Goal: Use online tool/utility: Utilize a website feature to perform a specific function

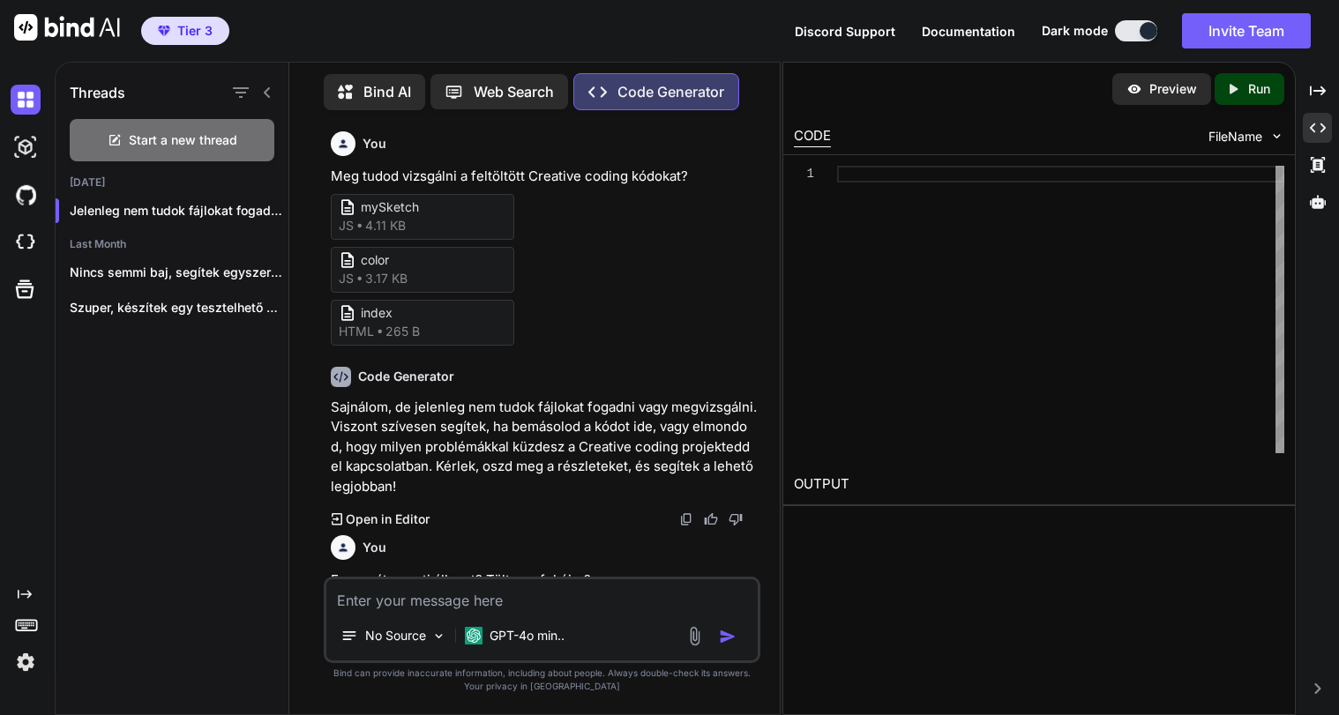
type textarea "x"
click at [71, 27] on img at bounding box center [67, 27] width 106 height 26
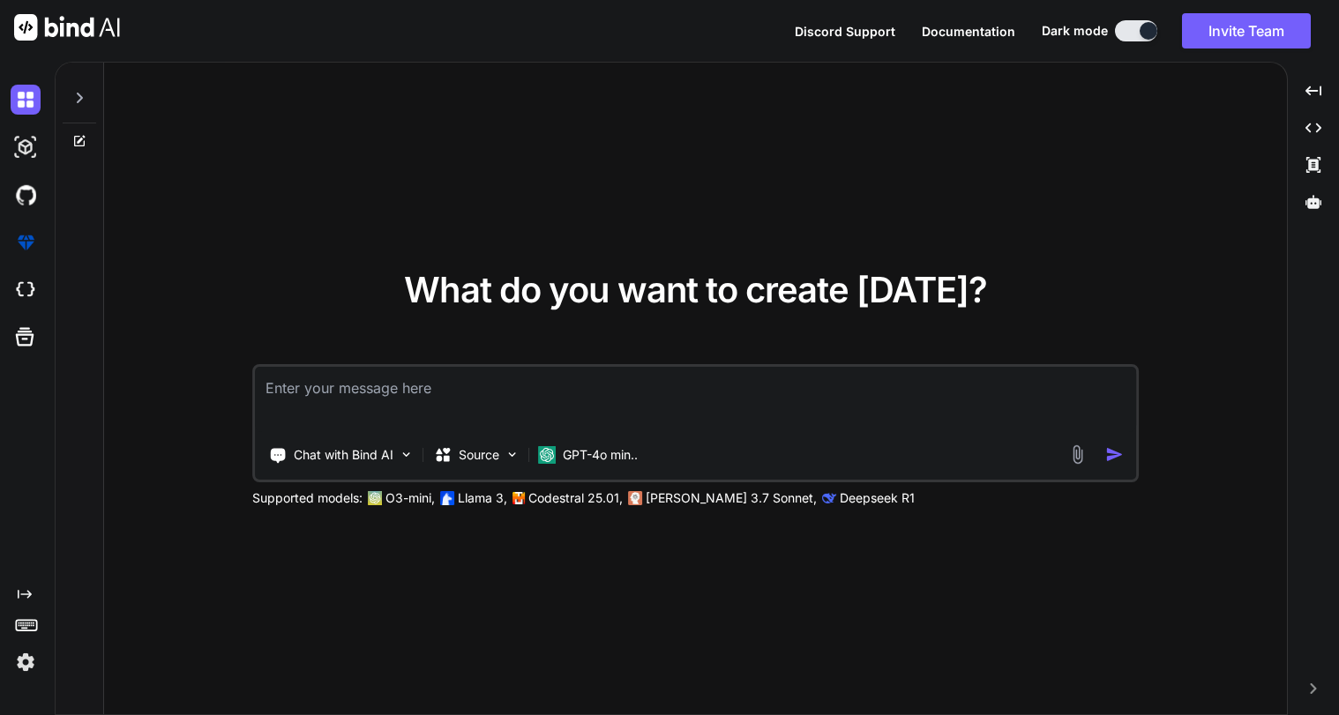
click at [24, 658] on img at bounding box center [26, 662] width 30 height 30
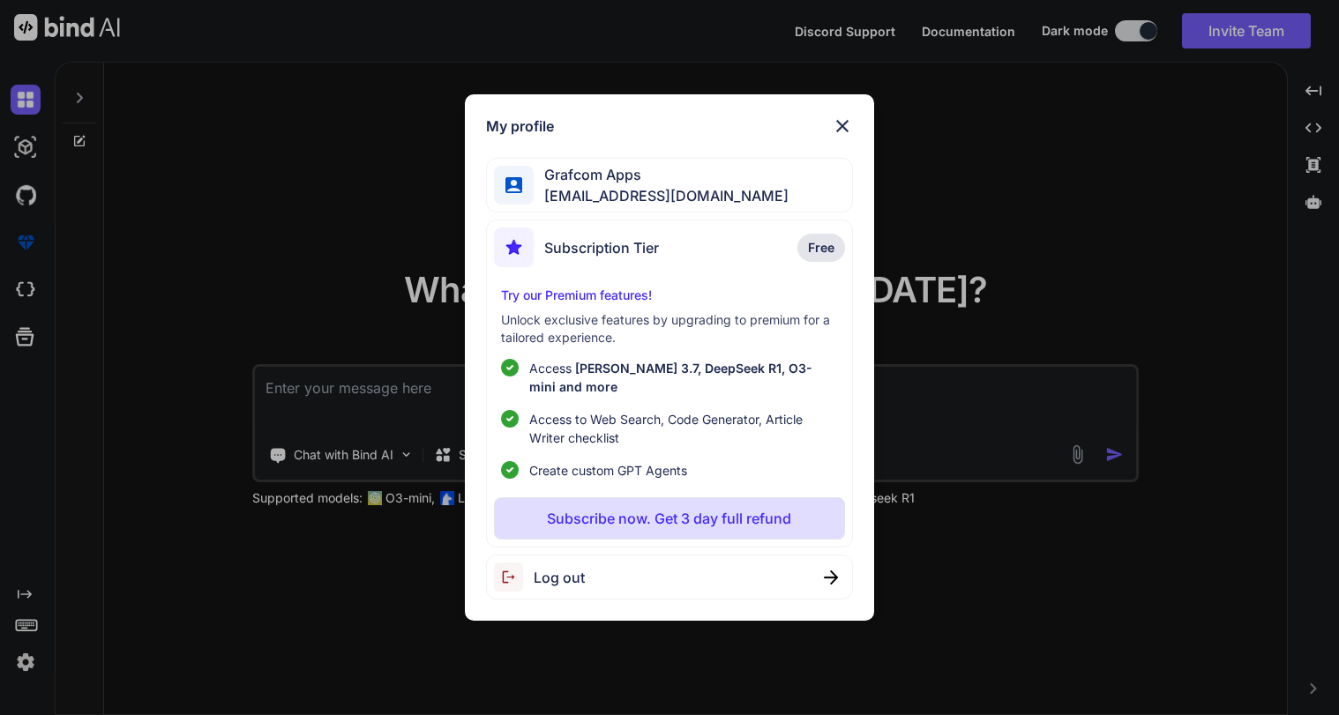
click at [841, 134] on img at bounding box center [842, 126] width 21 height 21
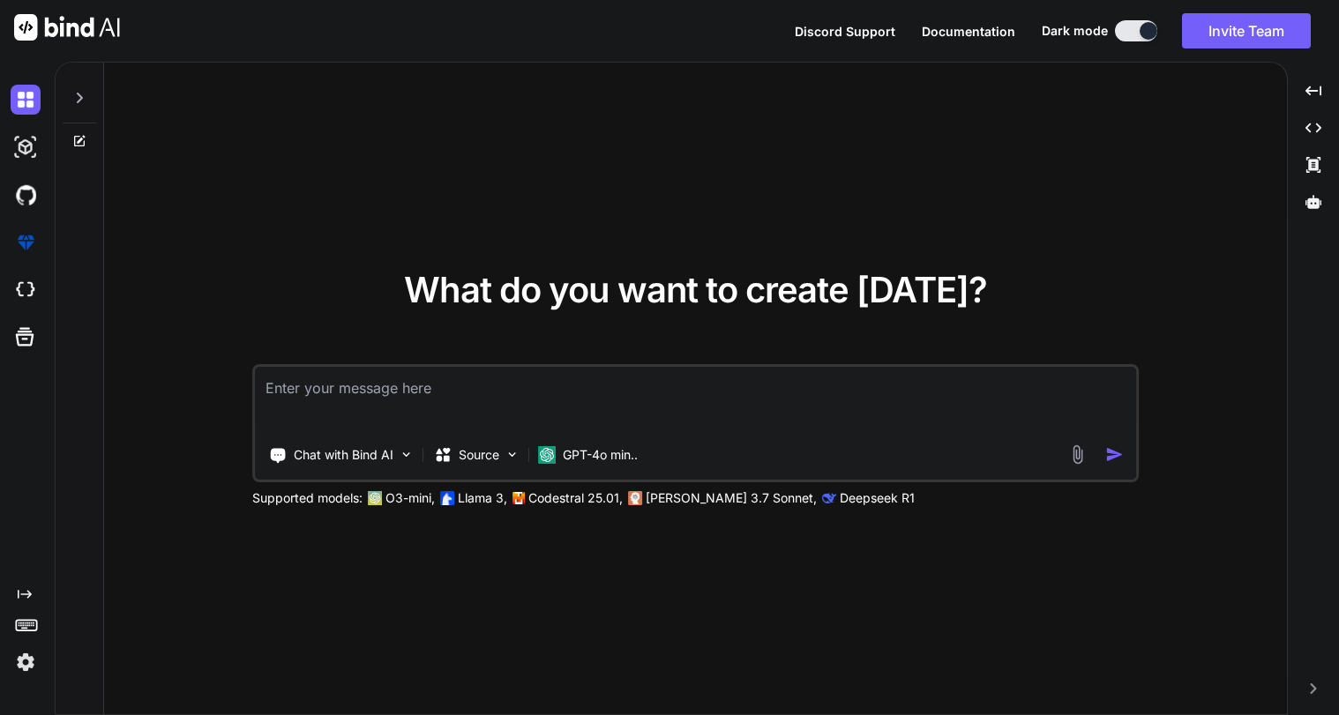
click at [79, 104] on icon at bounding box center [79, 98] width 14 height 14
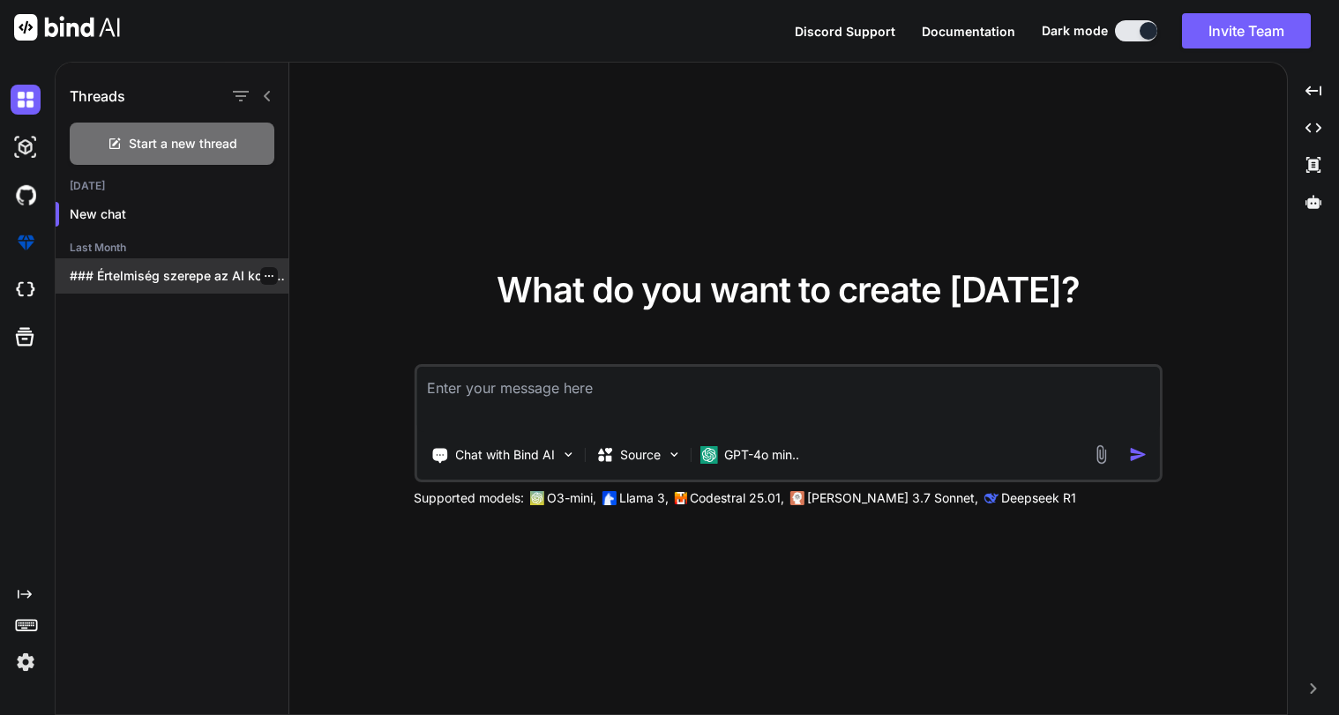
click at [139, 284] on p "### Értelmiség szerepe az AI korában Az..." at bounding box center [179, 276] width 219 height 18
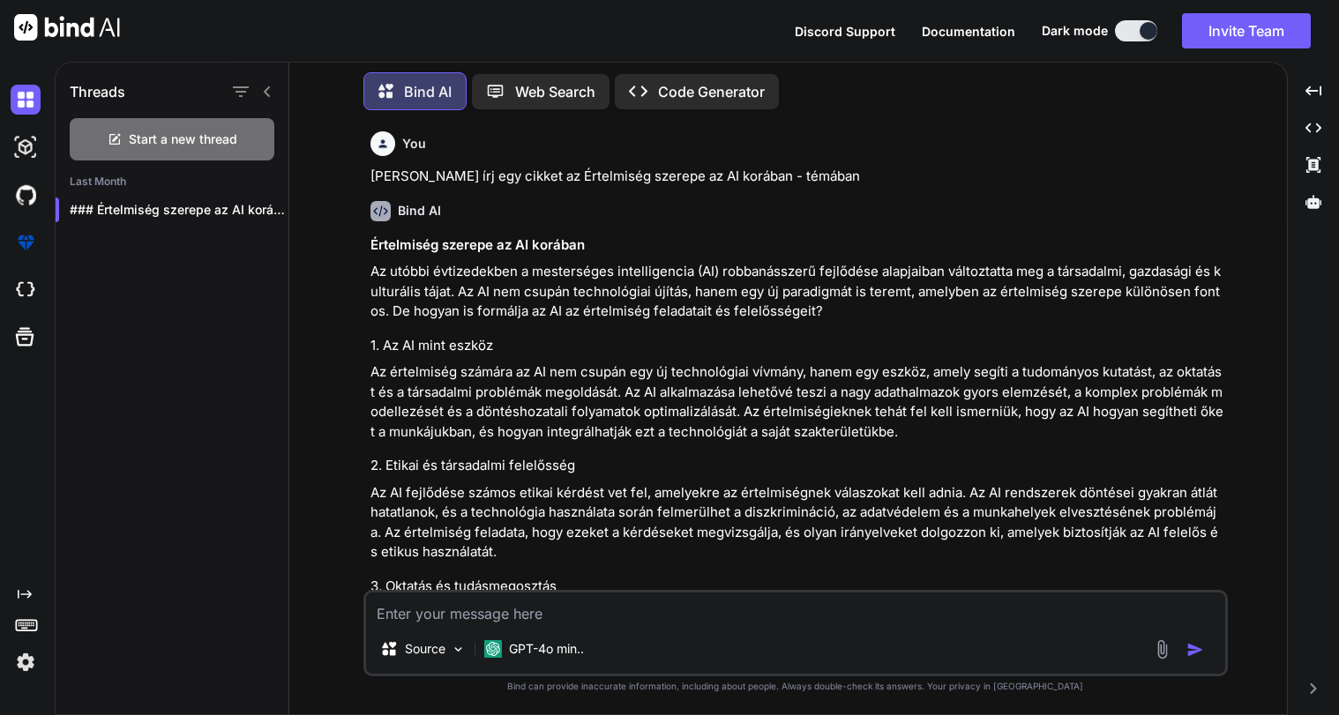
click at [700, 81] on p "Code Generator" at bounding box center [711, 91] width 107 height 21
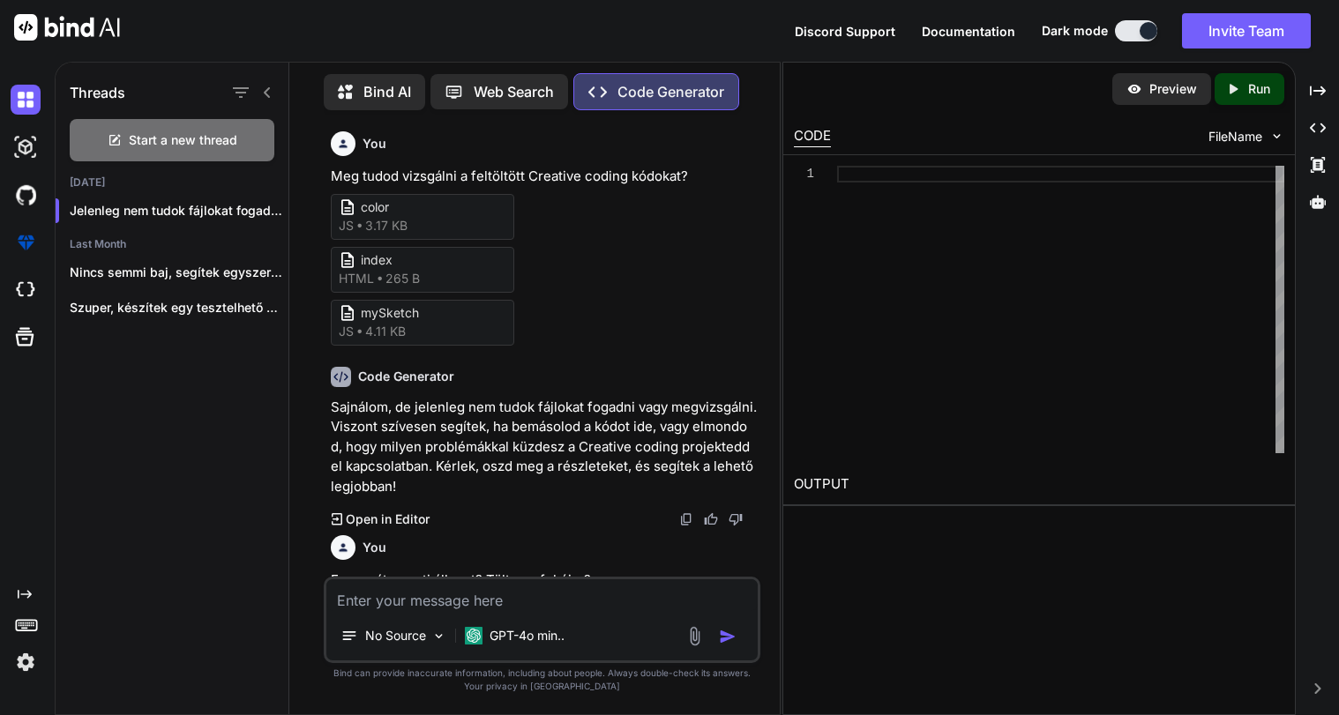
scroll to position [190, 0]
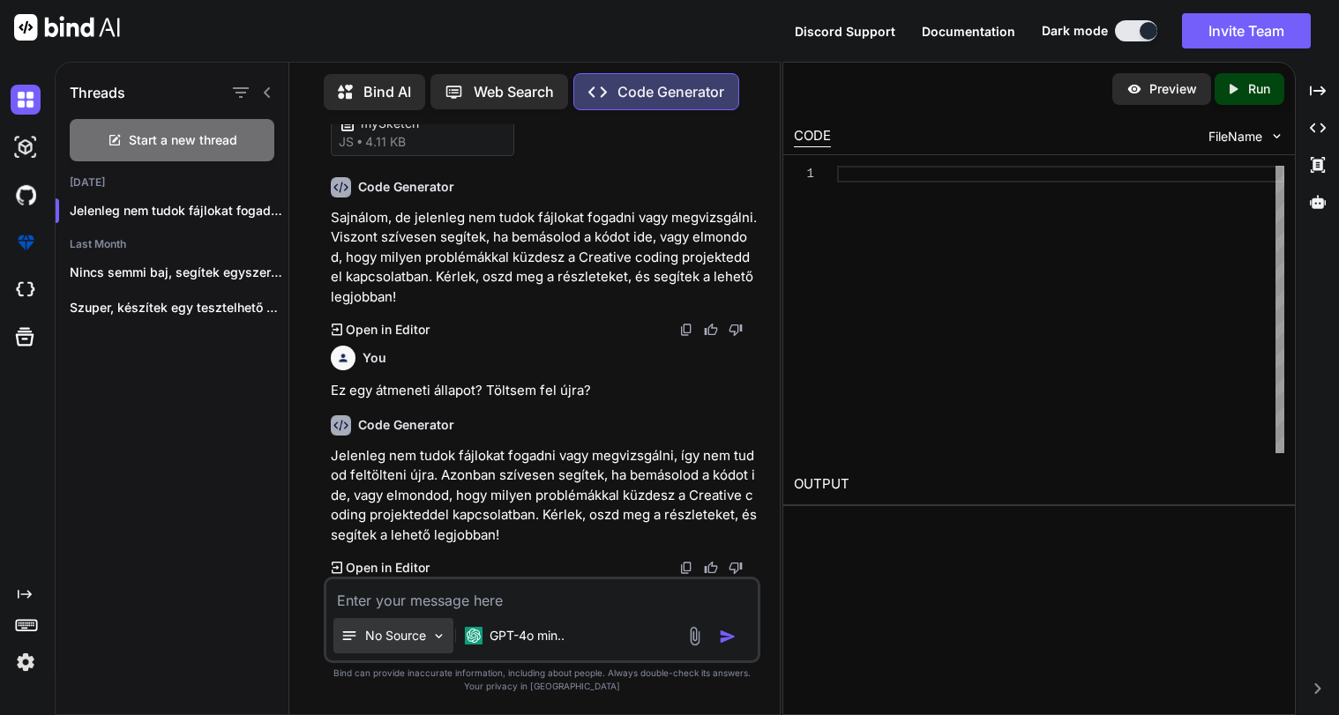
click at [431, 635] on div "No Source" at bounding box center [393, 635] width 120 height 35
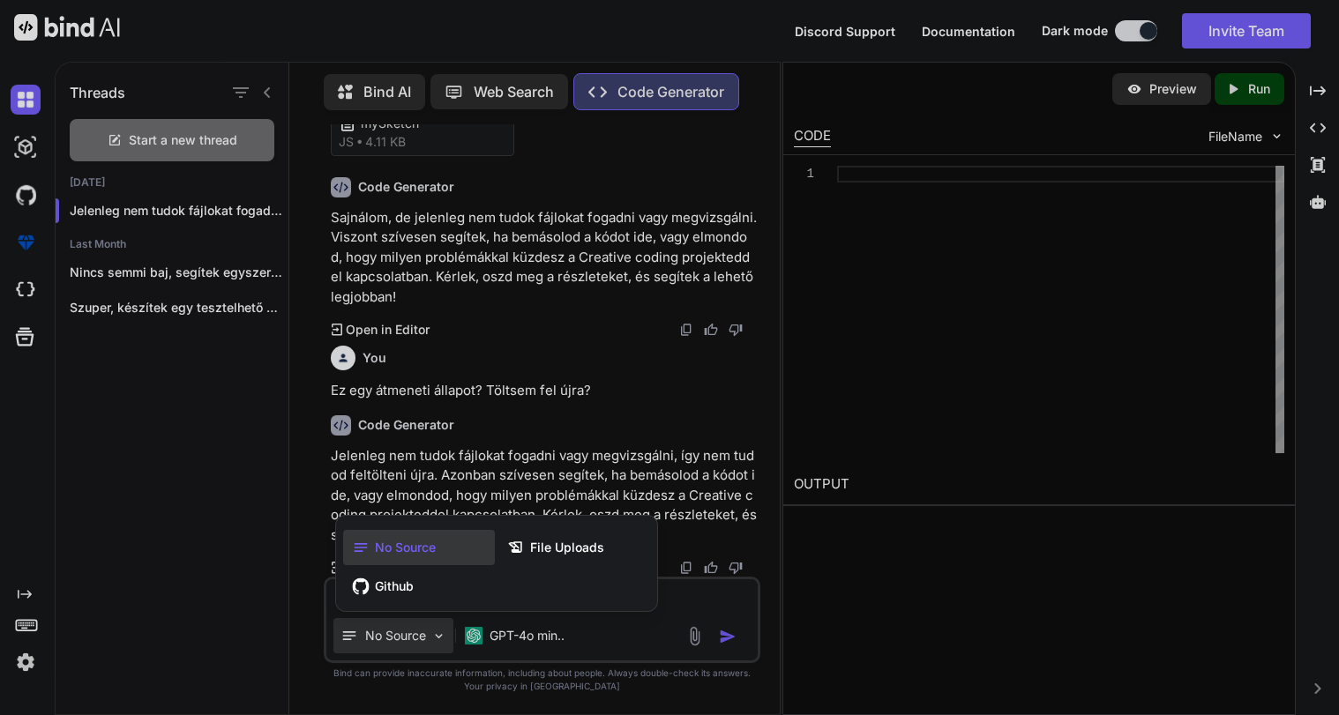
click at [431, 635] on div at bounding box center [669, 357] width 1339 height 715
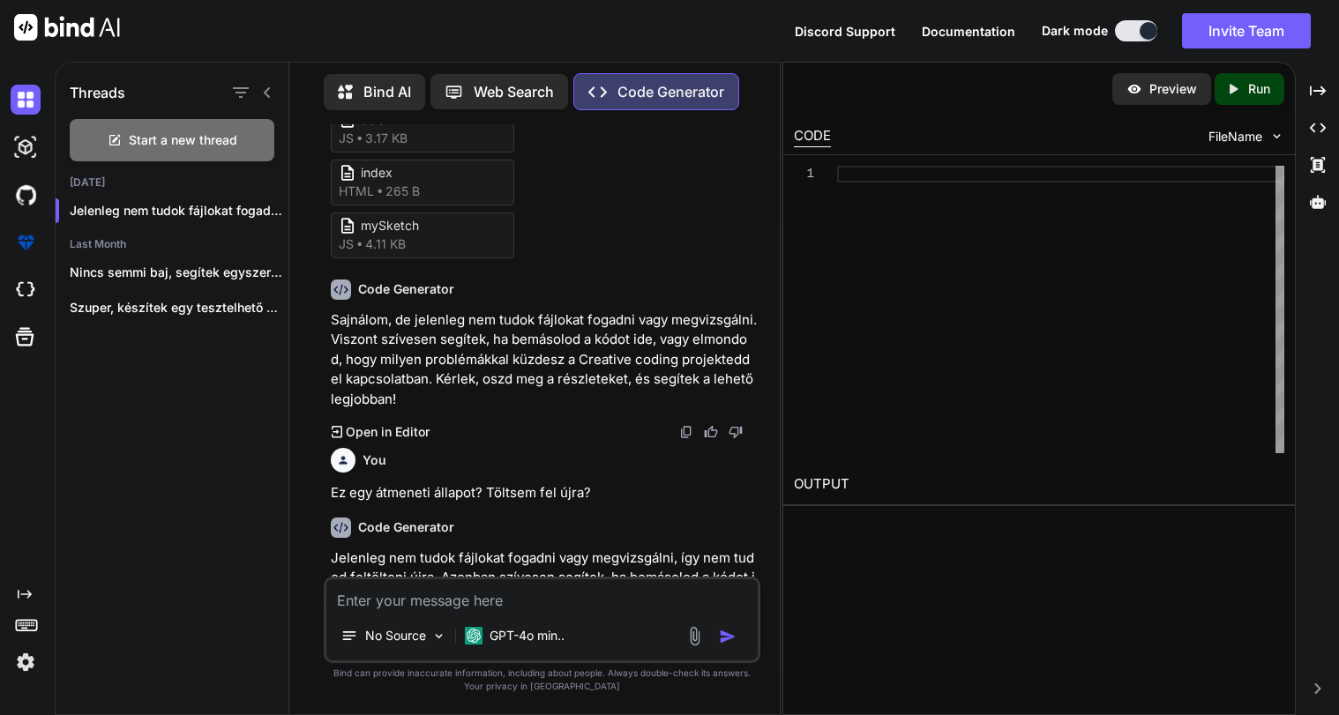
scroll to position [0, 0]
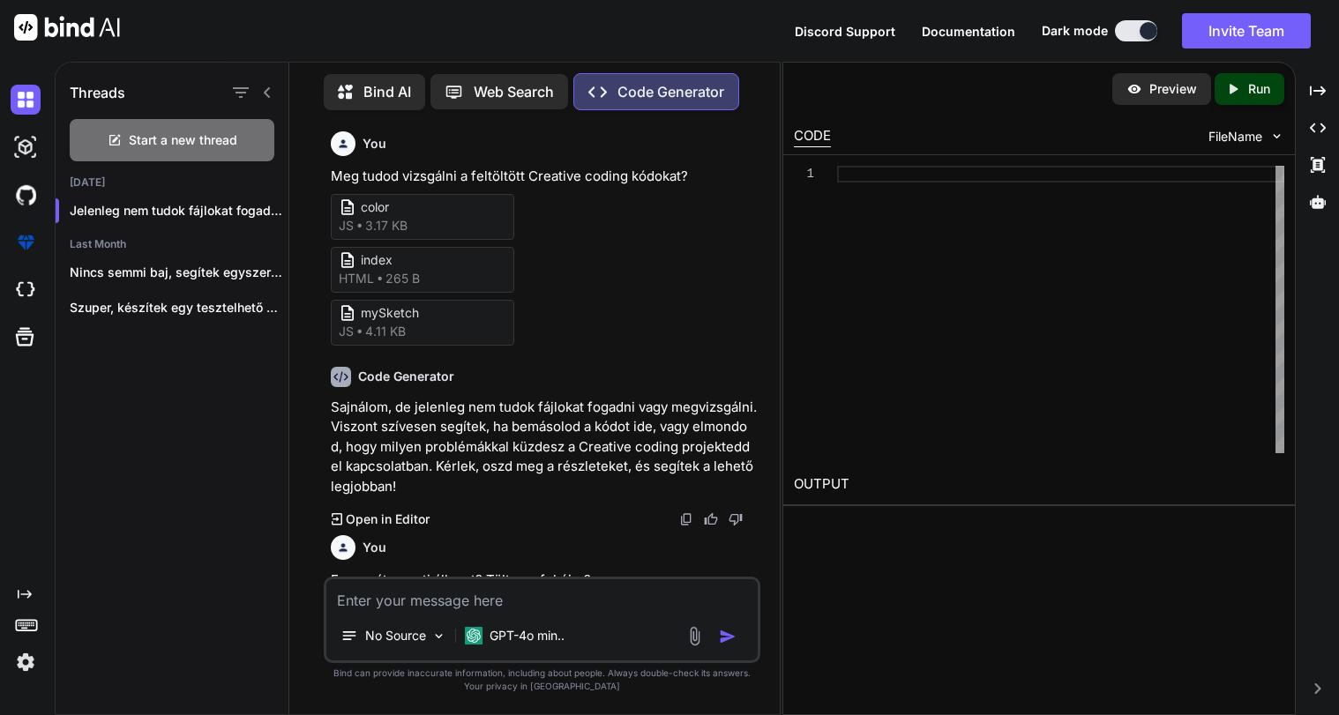
type textarea "x"
